Goal: Task Accomplishment & Management: Use online tool/utility

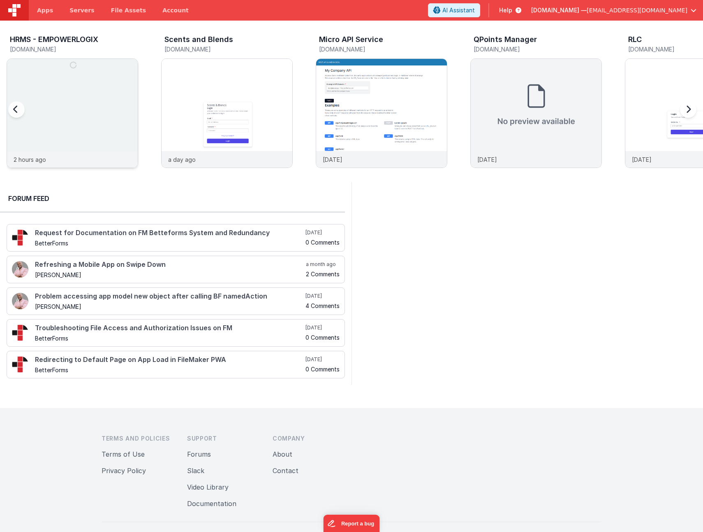
click at [72, 94] on img at bounding box center [72, 124] width 131 height 131
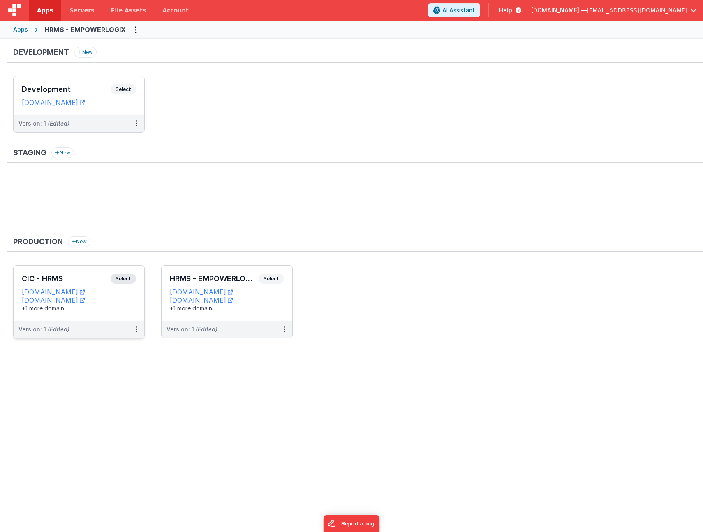
click at [84, 268] on div "CIC - HRMS Select URLs [DOMAIN_NAME] [DOMAIN_NAME] +1 more domain" at bounding box center [79, 292] width 131 height 55
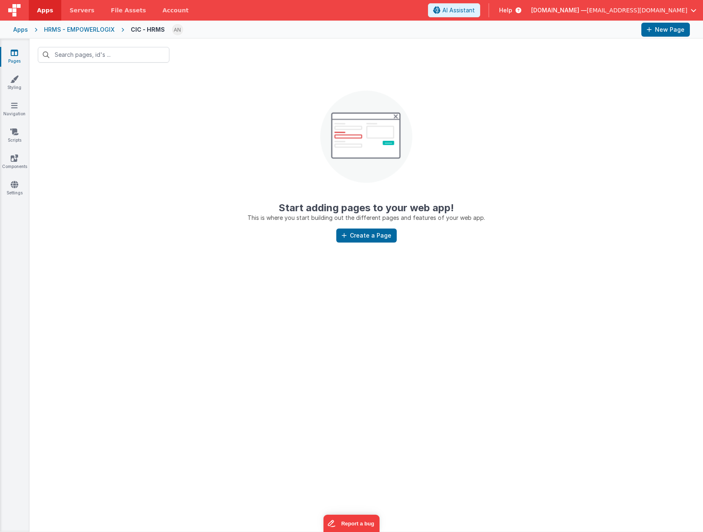
click at [73, 28] on div "HRMS - EMPOWERLOGIX" at bounding box center [79, 30] width 71 height 8
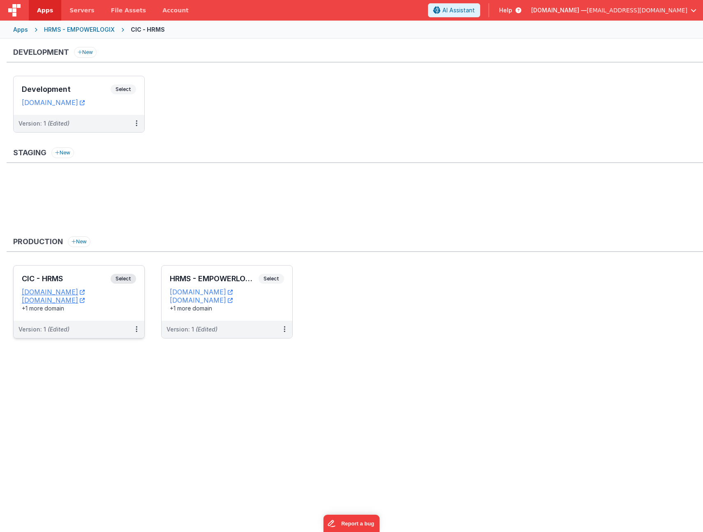
click at [83, 273] on div "CIC - HRMS Select URLs [DOMAIN_NAME] [DOMAIN_NAME] +1 more domain" at bounding box center [79, 292] width 131 height 55
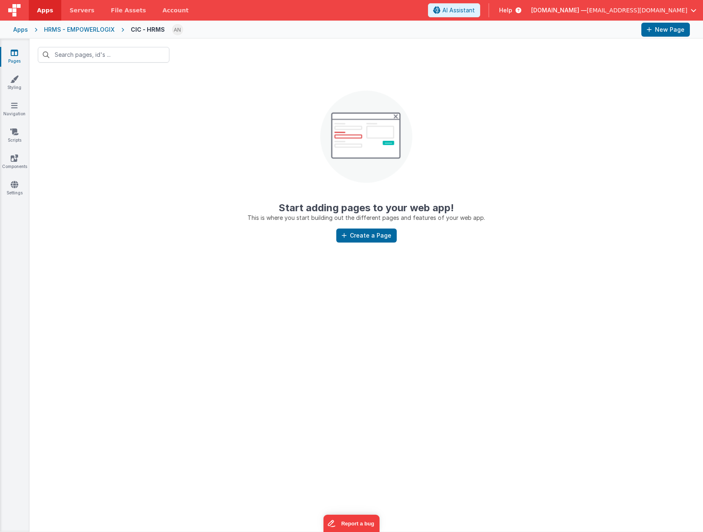
click at [14, 11] on img at bounding box center [14, 10] width 12 height 12
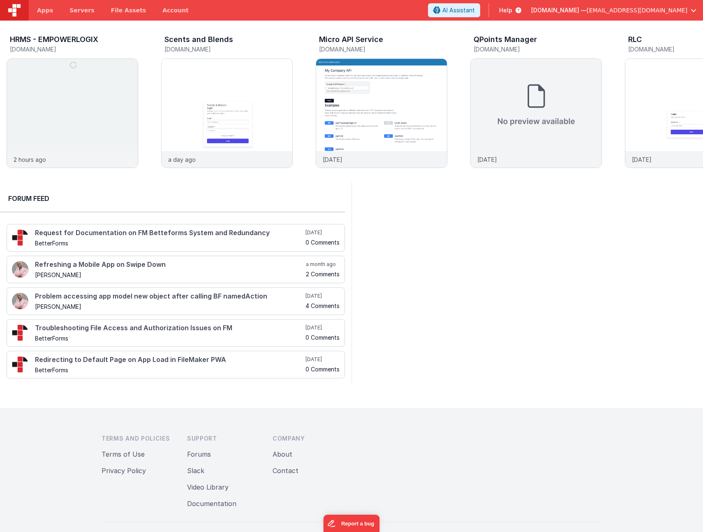
click at [14, 8] on img at bounding box center [14, 10] width 12 height 12
click at [209, 102] on img at bounding box center [227, 124] width 131 height 131
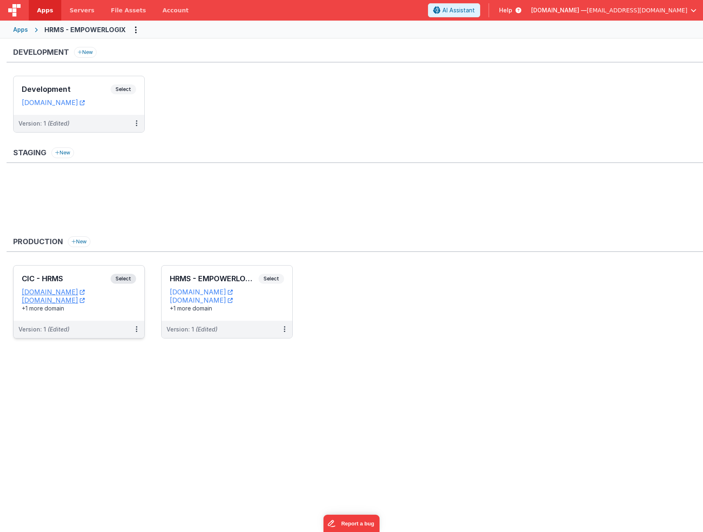
click at [84, 271] on div "CIC - HRMS Select URLs [DOMAIN_NAME] [DOMAIN_NAME] +1 more domain" at bounding box center [79, 292] width 131 height 55
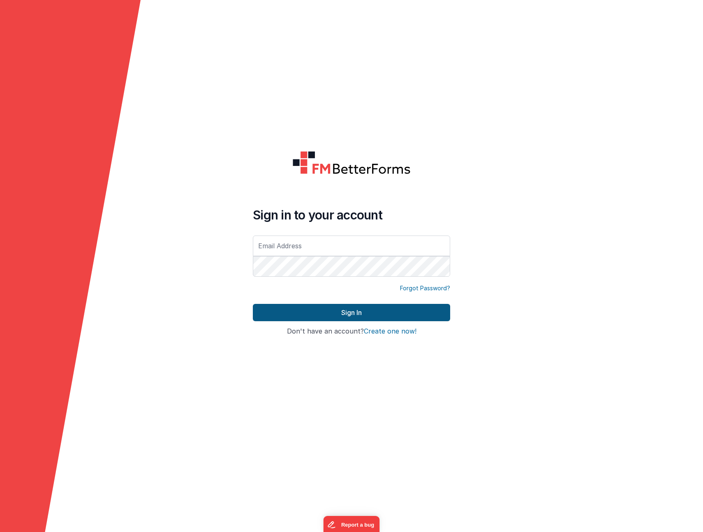
type input "[EMAIL_ADDRESS][DOMAIN_NAME]"
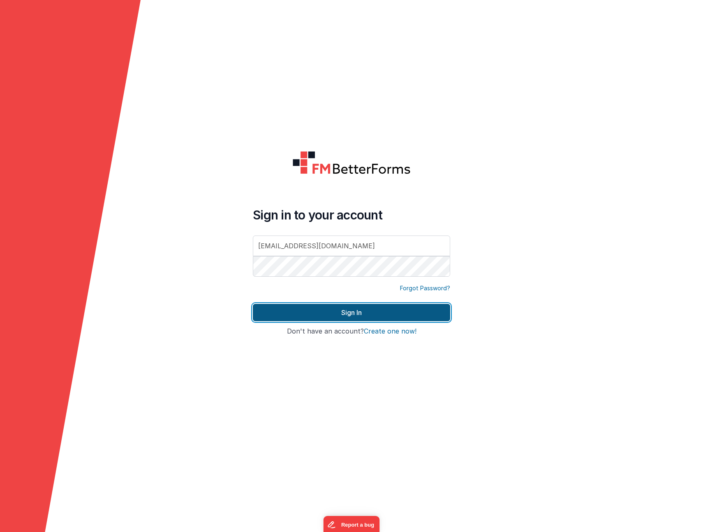
click at [278, 311] on button "Sign In" at bounding box center [351, 312] width 197 height 17
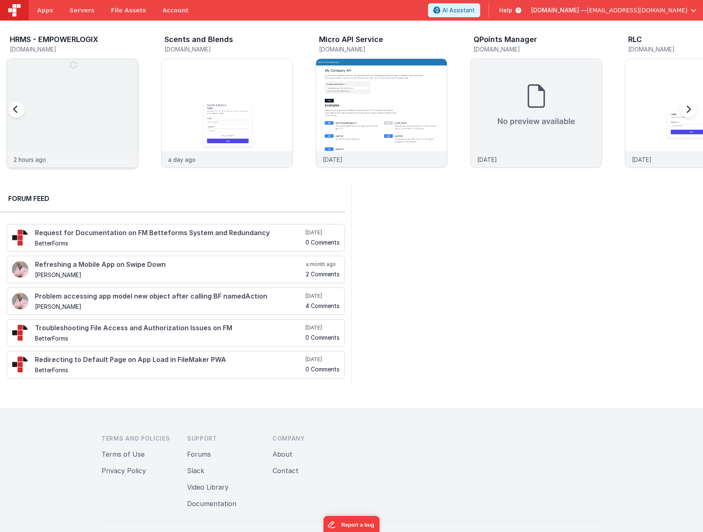
click at [64, 91] on div at bounding box center [72, 105] width 131 height 92
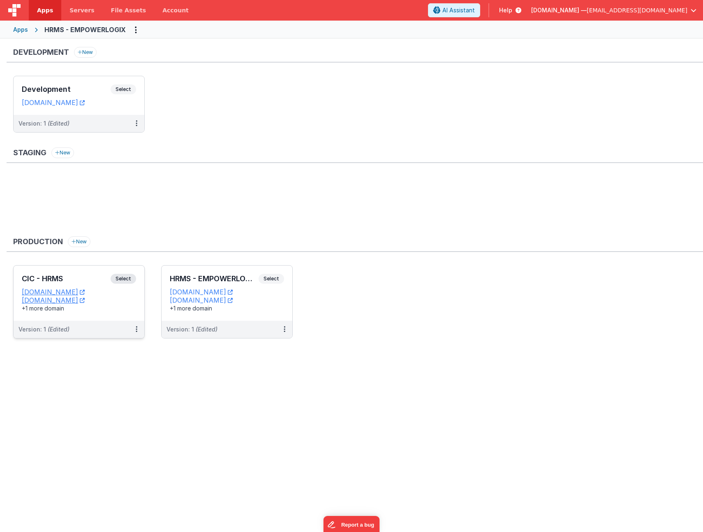
click at [65, 274] on h3 "CIC - HRMS" at bounding box center [66, 278] width 89 height 8
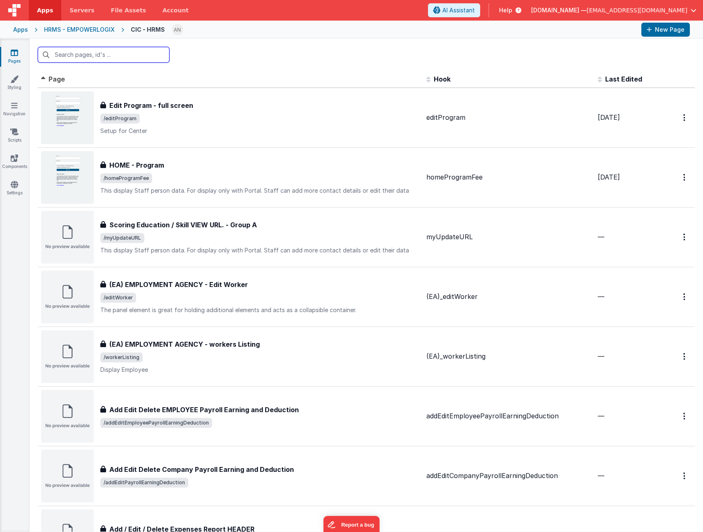
click at [72, 53] on input "text" at bounding box center [104, 55] width 132 height 16
paste input "manageInvoiceListView"
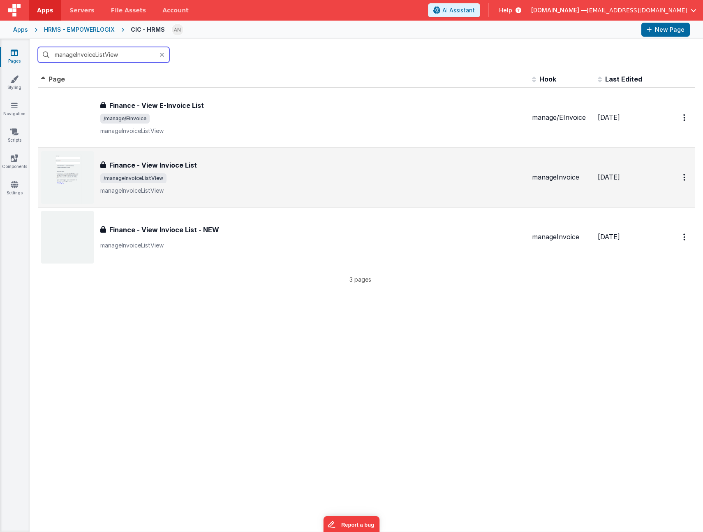
type input "manageInvoiceListView"
click at [242, 167] on div "Finance - View Invioce List" at bounding box center [312, 165] width 425 height 10
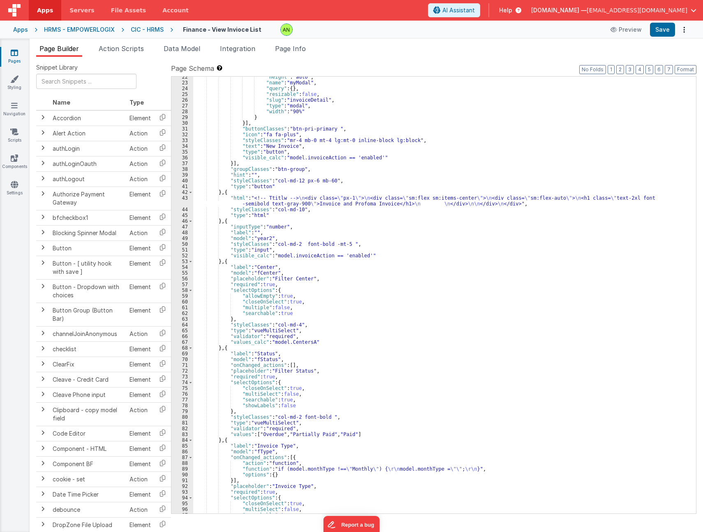
scroll to position [148, 0]
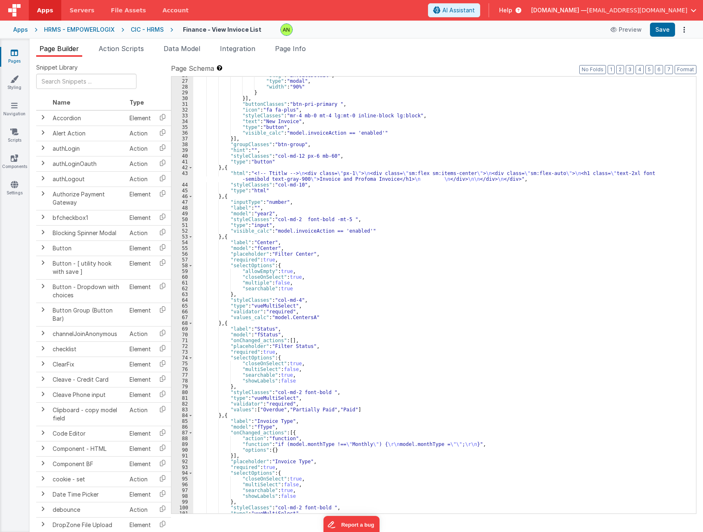
click at [233, 238] on div ""slug" : "invoiceDetail" , "type" : "modal" , "width" : "90%" } }] , "buttonCla…" at bounding box center [441, 296] width 497 height 448
click at [230, 197] on div ""slug" : "invoiceDetail" , "type" : "modal" , "width" : "90%" } }] , "buttonCla…" at bounding box center [441, 296] width 497 height 448
click at [249, 308] on div ""slug" : "invoiceDetail" , "type" : "modal" , "width" : "90%" } }] , "buttonCla…" at bounding box center [441, 296] width 497 height 448
click at [234, 237] on div ""slug" : "invoiceDetail" , "type" : "modal" , "width" : "90%" } }] , "buttonCla…" at bounding box center [441, 296] width 497 height 448
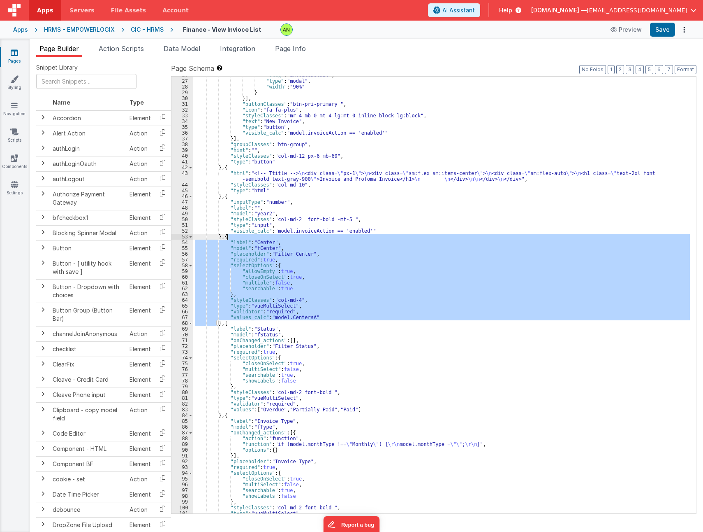
click at [224, 322] on div ""slug" : "invoiceDetail" , "type" : "modal" , "width" : "90%" } }] , "buttonCla…" at bounding box center [441, 296] width 497 height 448
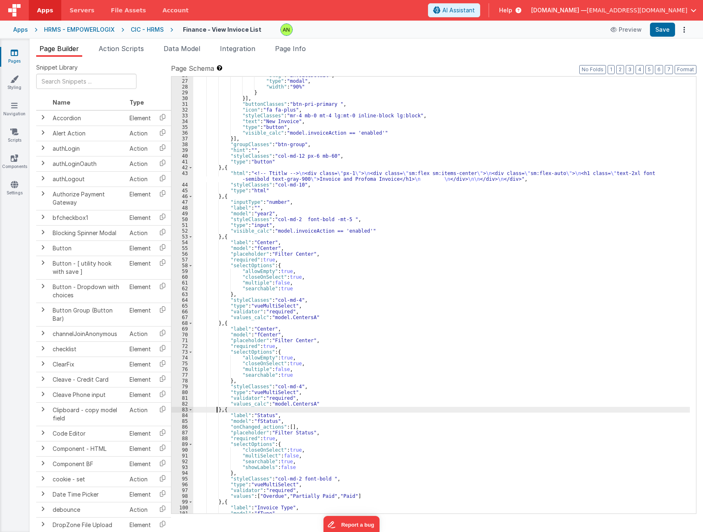
click at [402, 367] on div ""slug" : "invoiceDetail" , "type" : "modal" , "width" : "90%" } }] , "buttonCla…" at bounding box center [441, 296] width 497 height 448
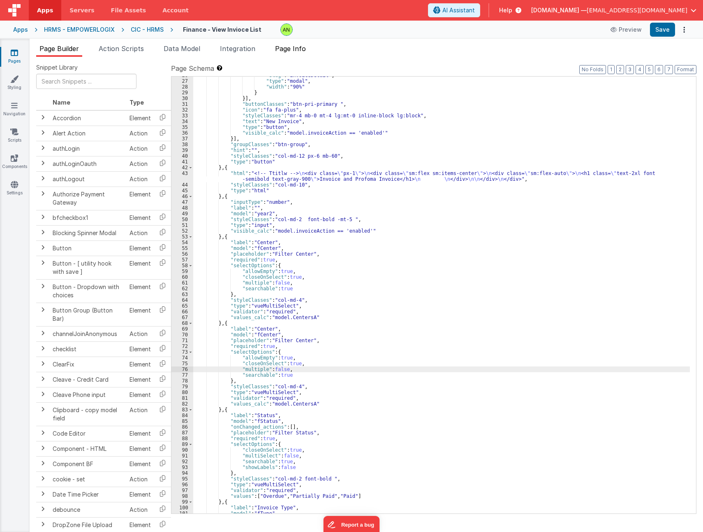
click at [283, 53] on li "Page Info" at bounding box center [290, 50] width 37 height 13
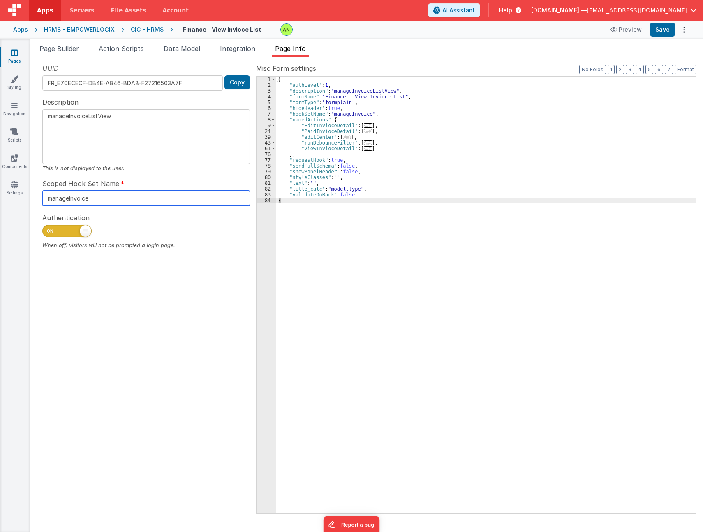
click at [59, 200] on input "manageInvoice" at bounding box center [146, 197] width 208 height 15
click at [676, 55] on ul "Page Builder Action Scripts Data Model Integration Page Info" at bounding box center [367, 50] width 674 height 13
click at [53, 47] on span "Page Builder" at bounding box center [58, 48] width 39 height 8
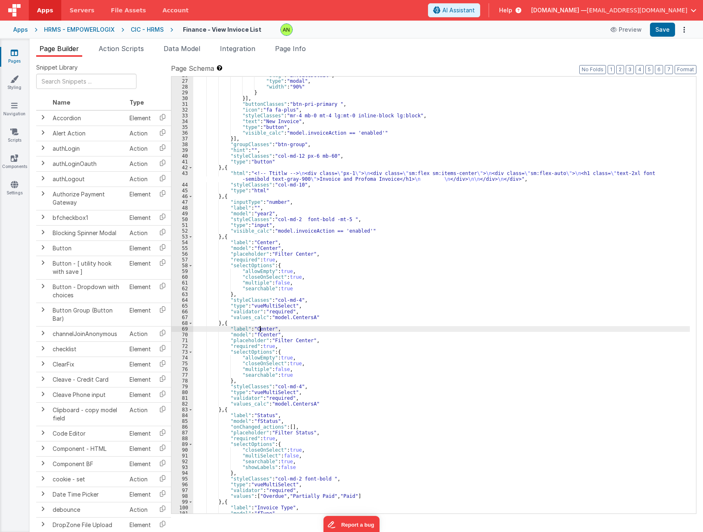
click at [261, 328] on div ""slug" : "invoiceDetail" , "type" : "modal" , "width" : "90%" } }] , "buttonCla…" at bounding box center [441, 296] width 497 height 448
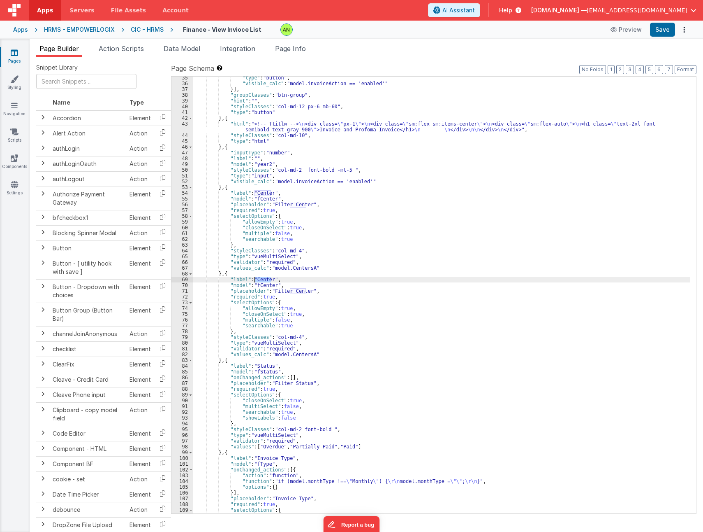
scroll to position [222, 0]
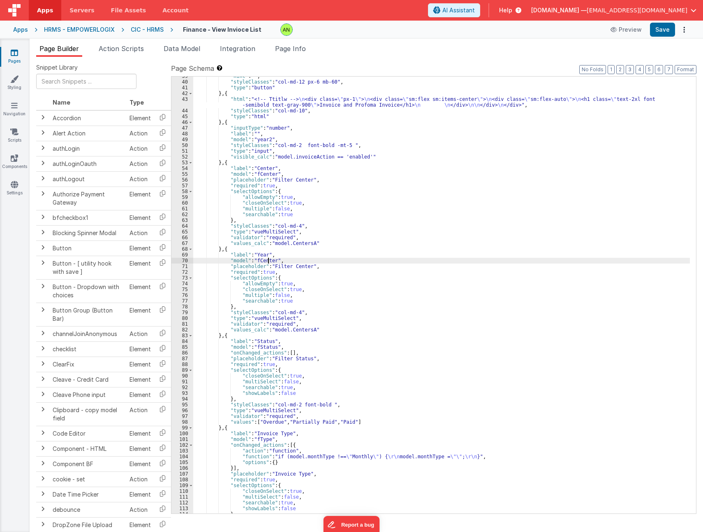
click at [269, 260] on div ""hint" : "" , "styleClasses" : "col-md-12 px-6 mb-60" , "type" : "button" } , {…" at bounding box center [441, 297] width 497 height 448
click at [295, 312] on div ""hint" : "" , "styleClasses" : "col-md-12 px-6 mb-60" , "type" : "button" } , {…" at bounding box center [441, 297] width 497 height 448
click at [682, 53] on ul "Page Builder Action Scripts Data Model Integration Page Info" at bounding box center [367, 50] width 674 height 13
click at [309, 49] on li "Page Info" at bounding box center [290, 50] width 37 height 13
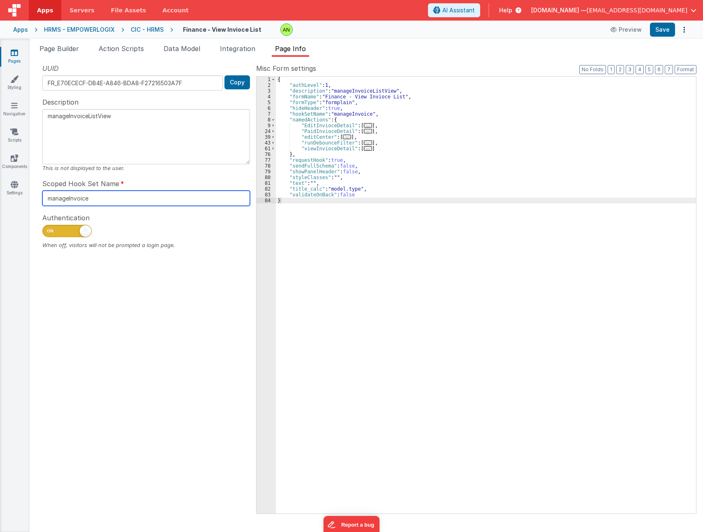
click at [72, 205] on input "manageInvoice" at bounding box center [146, 197] width 208 height 15
click at [630, 223] on div "{ "authLevel" : 1 , "description" : "manageInvoiceListView" , "formName" : "Fin…" at bounding box center [486, 301] width 420 height 448
click at [55, 45] on span "Page Builder" at bounding box center [58, 48] width 39 height 8
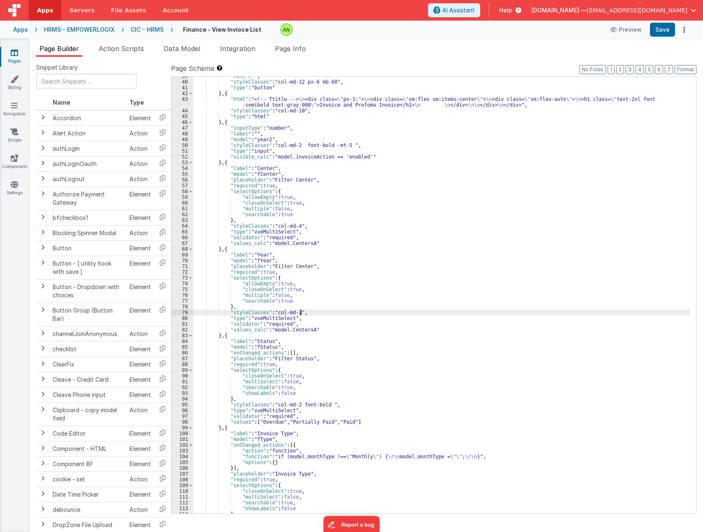
click at [660, 313] on div ""hint" : "" , "styleClasses" : "col-md-12 px-6 mb-60" , "type" : "button" } , {…" at bounding box center [441, 297] width 497 height 448
click at [303, 327] on div ""hint" : "" , "styleClasses" : "col-md-12 px-6 mb-60" , "type" : "button" } , {…" at bounding box center [441, 297] width 497 height 448
click at [646, 216] on div ""hint" : "" , "styleClasses" : "col-md-12 px-6 mb-60" , "type" : "button" } , {…" at bounding box center [441, 297] width 497 height 448
click at [297, 53] on li "Page Info" at bounding box center [290, 50] width 37 height 13
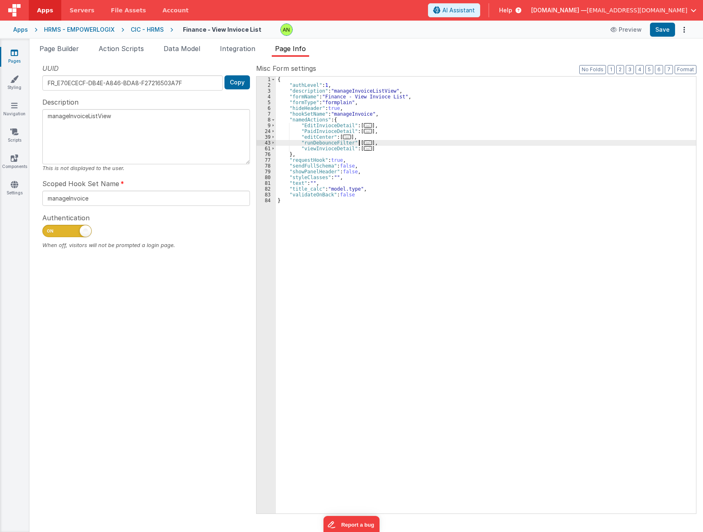
click at [364, 143] on span "..." at bounding box center [368, 142] width 8 height 5
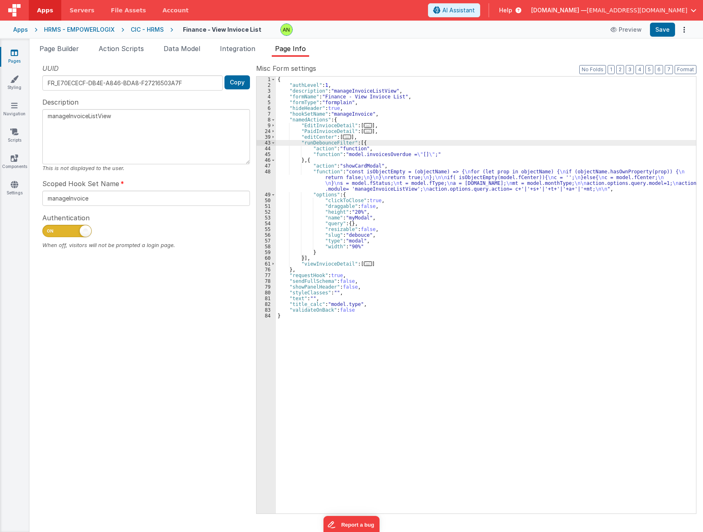
click at [403, 181] on div "{ "authLevel" : 1 , "description" : "manageInvoiceListView" , "formName" : "Fin…" at bounding box center [486, 301] width 420 height 448
click at [268, 181] on div "48" at bounding box center [266, 180] width 19 height 23
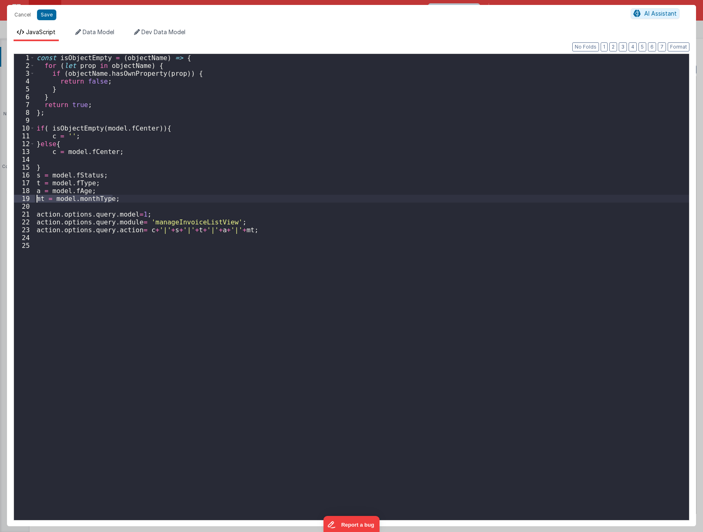
drag, startPoint x: 121, startPoint y: 200, endPoint x: 28, endPoint y: 200, distance: 92.2
click at [28, 200] on div "1 2 3 4 5 6 7 8 9 10 11 12 13 14 15 16 17 18 19 20 21 22 23 24 25 const isObjec…" at bounding box center [352, 286] width 676 height 467
click at [133, 200] on div "const isObjectEmpty = ( objectName ) => { for ( let prop in objectName ) { if (…" at bounding box center [362, 287] width 655 height 466
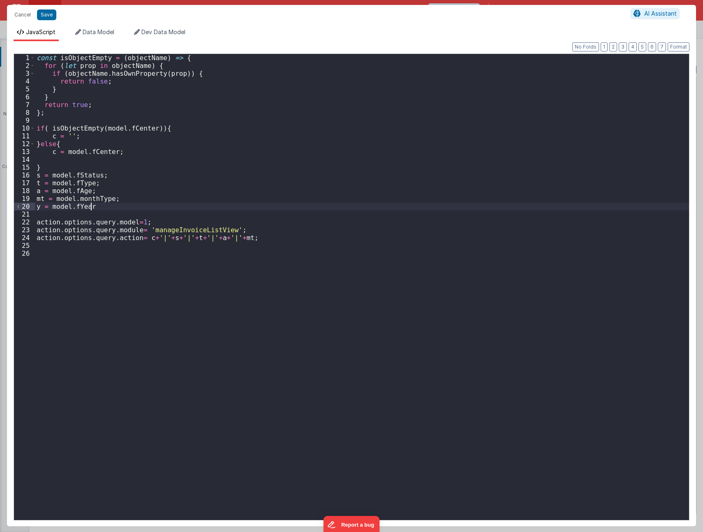
click at [236, 237] on div "const isObjectEmpty = ( objectName ) => { for ( let prop in objectName ) { if (…" at bounding box center [362, 296] width 655 height 484
click at [50, 15] on button "Save" at bounding box center [46, 14] width 19 height 11
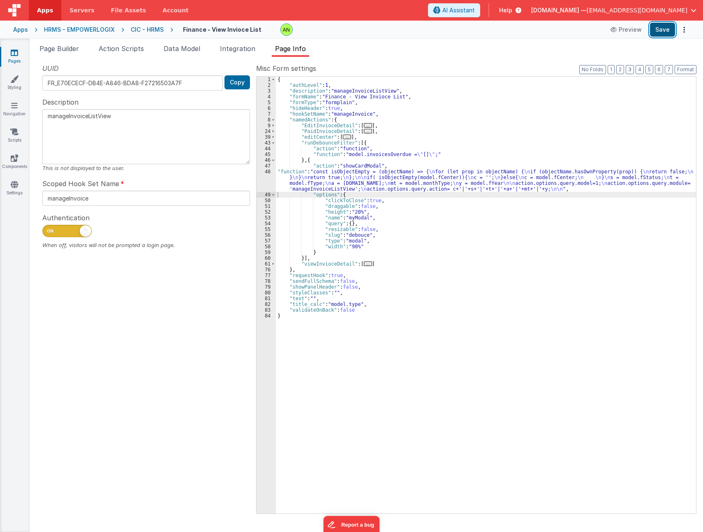
click at [664, 29] on button "Save" at bounding box center [662, 30] width 25 height 14
click at [652, 47] on ul "Page Builder Action Scripts Data Model Integration Page Info" at bounding box center [367, 50] width 674 height 13
click at [70, 51] on span "Page Builder" at bounding box center [58, 48] width 39 height 8
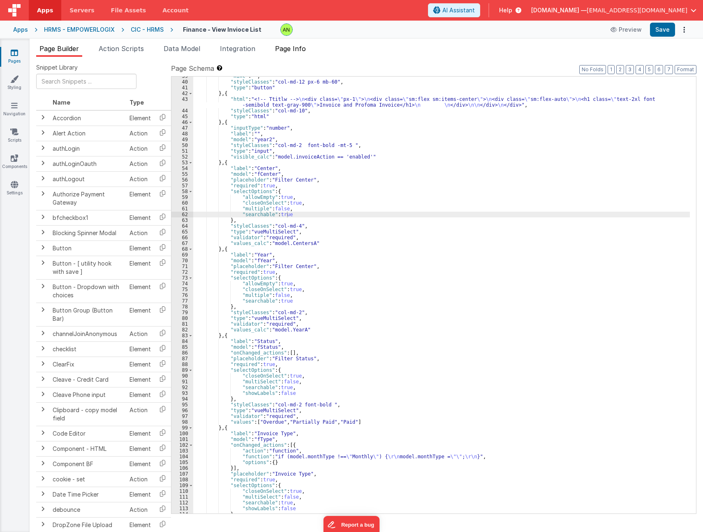
click at [302, 48] on span "Page Info" at bounding box center [290, 48] width 31 height 8
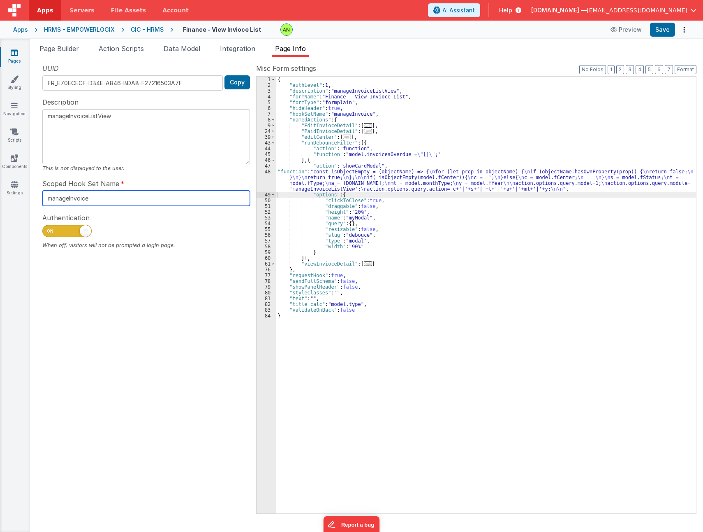
drag, startPoint x: 118, startPoint y: 205, endPoint x: 2, endPoint y: 200, distance: 117.0
click at [2, 200] on section "Pages Styling Navigation Scripts Components Settings Page Builder Action Script…" at bounding box center [351, 285] width 703 height 493
click at [638, 53] on ul "Page Builder Action Scripts Data Model Integration Page Info" at bounding box center [367, 50] width 674 height 13
click at [55, 49] on span "Page Builder" at bounding box center [58, 48] width 39 height 8
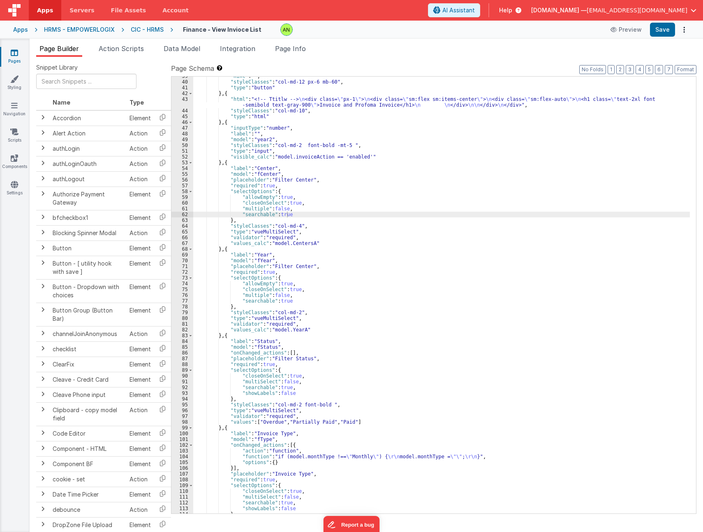
click at [276, 265] on div ""hint" : "" , "styleClasses" : "col-md-12 px-6 mb-60" , "type" : "button" } , {…" at bounding box center [441, 297] width 497 height 448
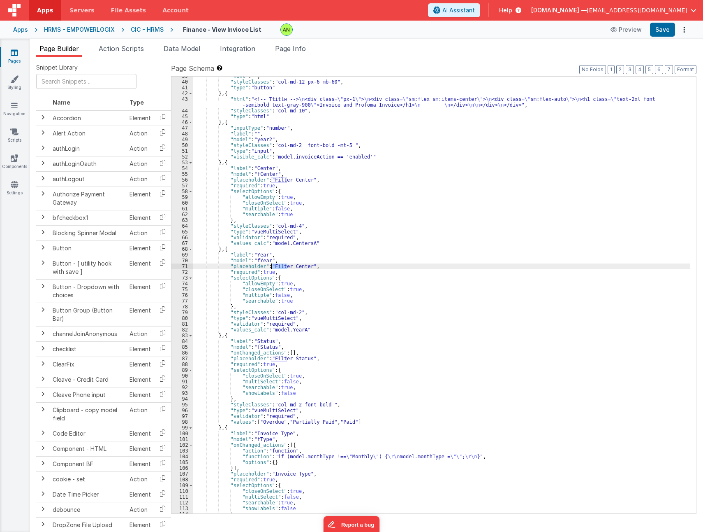
click at [276, 265] on div ""hint" : "" , "styleClasses" : "col-md-12 px-6 mb-60" , "type" : "button" } , {…" at bounding box center [441, 297] width 497 height 448
click at [658, 32] on button "Save" at bounding box center [662, 30] width 25 height 14
drag, startPoint x: 658, startPoint y: 254, endPoint x: 653, endPoint y: 251, distance: 5.4
click at [658, 254] on div ""hint" : "" , "styleClasses" : "col-md-12 px-6 mb-60" , "type" : "button" } , {…" at bounding box center [441, 297] width 497 height 448
click at [302, 56] on li "Page Info" at bounding box center [290, 50] width 37 height 13
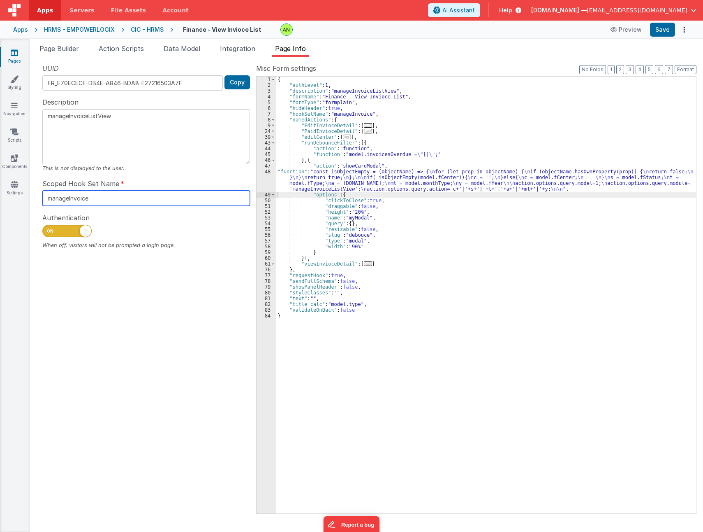
drag, startPoint x: 113, startPoint y: 198, endPoint x: 3, endPoint y: 200, distance: 109.9
click at [3, 200] on section "Pages Styling Navigation Scripts Components Settings Page Builder Action Script…" at bounding box center [351, 285] width 703 height 493
